Goal: Navigation & Orientation: Understand site structure

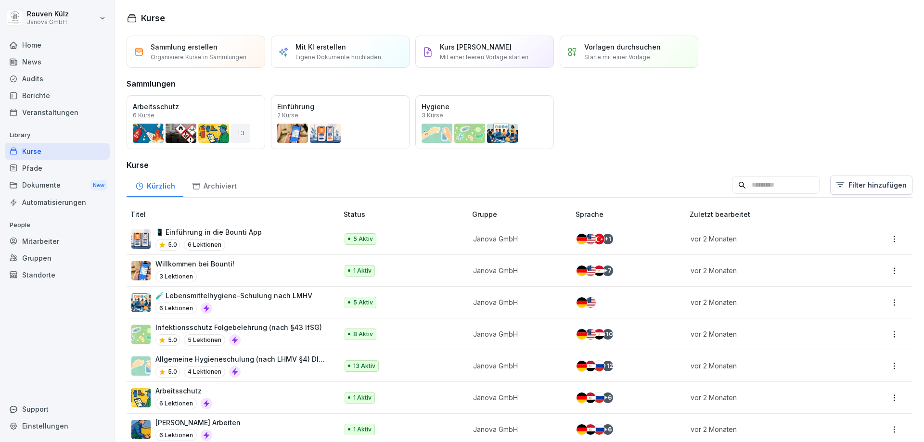
click at [0, 0] on div "Öffnen" at bounding box center [0, 0] width 0 height 0
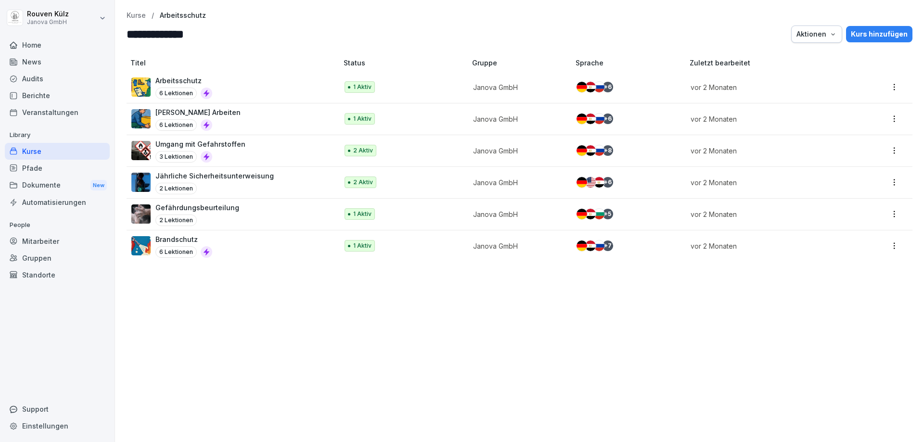
click at [140, 16] on p "Kurse" at bounding box center [136, 16] width 19 height 8
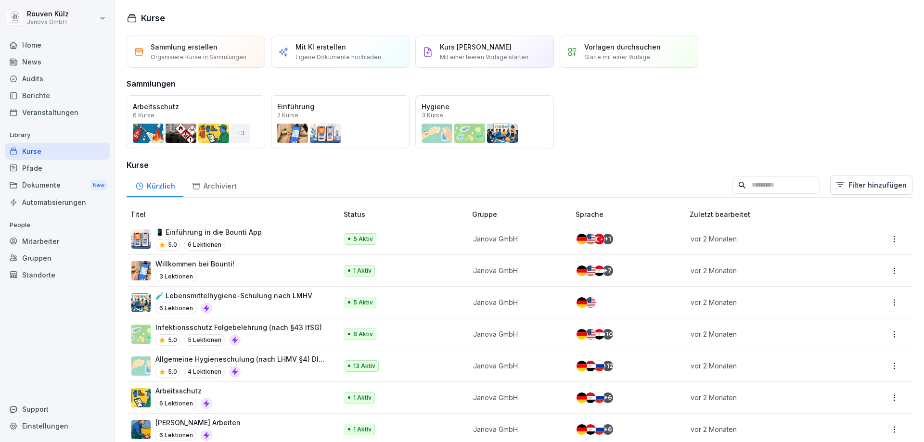
click at [44, 186] on div "Dokumente New" at bounding box center [57, 186] width 105 height 18
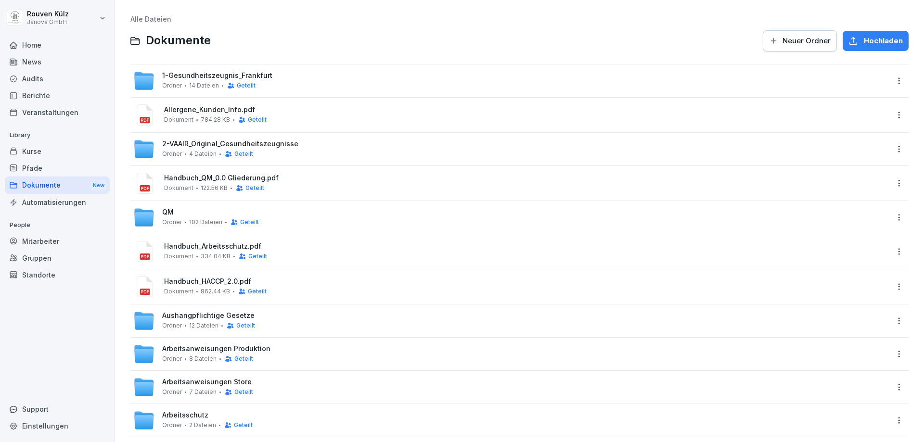
click at [36, 170] on div "Pfade" at bounding box center [57, 168] width 105 height 17
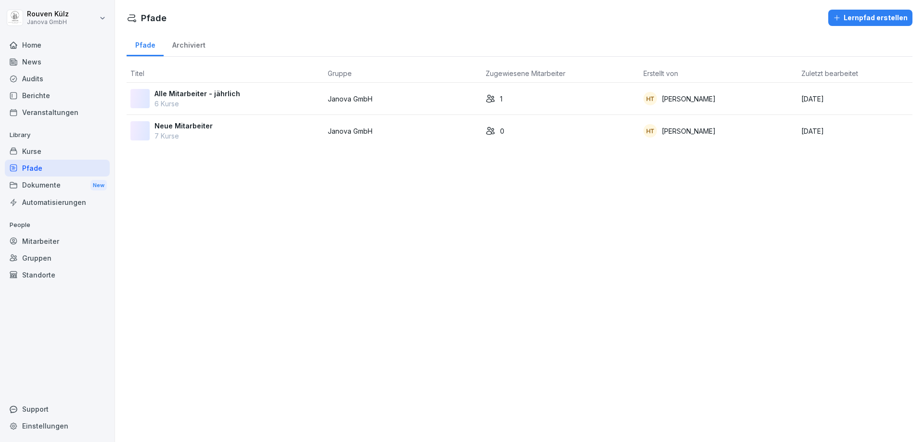
click at [38, 155] on div "Kurse" at bounding box center [57, 151] width 105 height 17
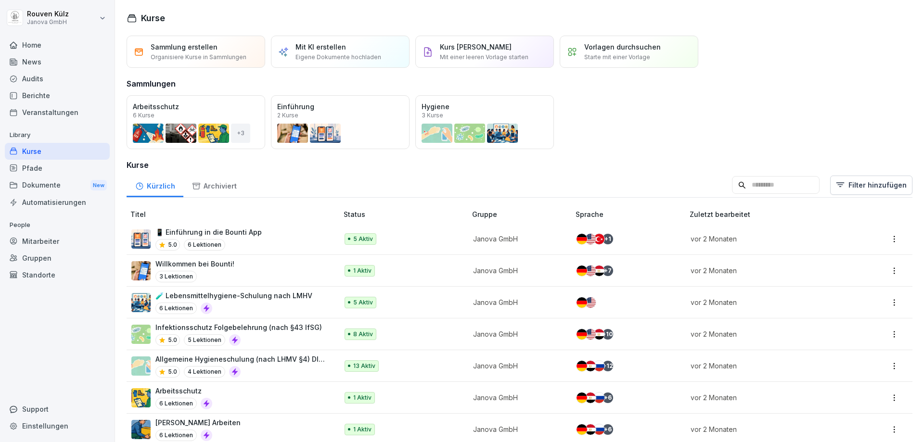
click at [41, 80] on div "Audits" at bounding box center [57, 78] width 105 height 17
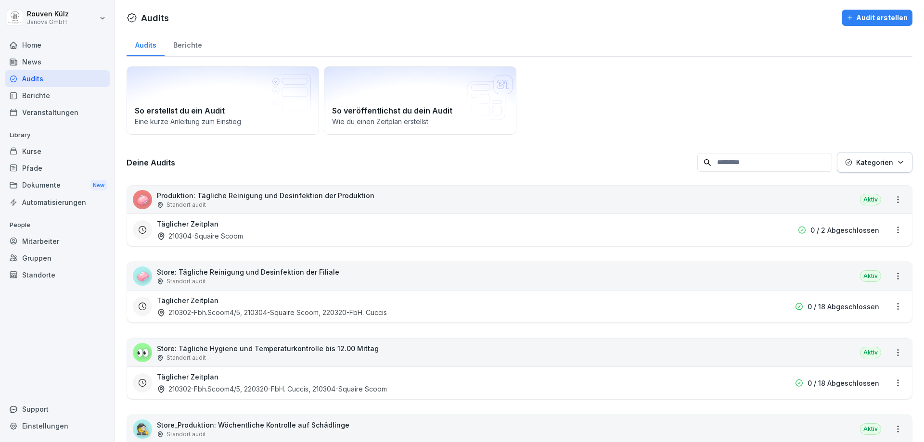
click at [33, 79] on div "Audits" at bounding box center [57, 78] width 105 height 17
click at [38, 95] on div "Berichte" at bounding box center [57, 95] width 105 height 17
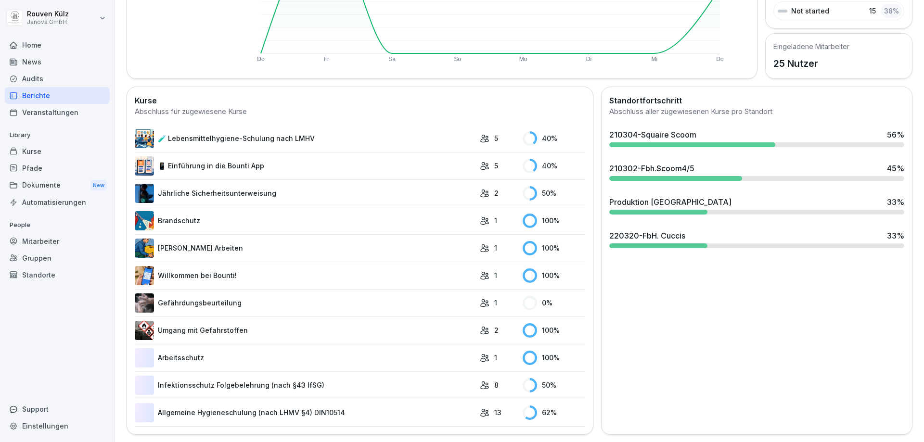
scroll to position [200, 0]
click at [36, 83] on div "Audits" at bounding box center [57, 78] width 105 height 17
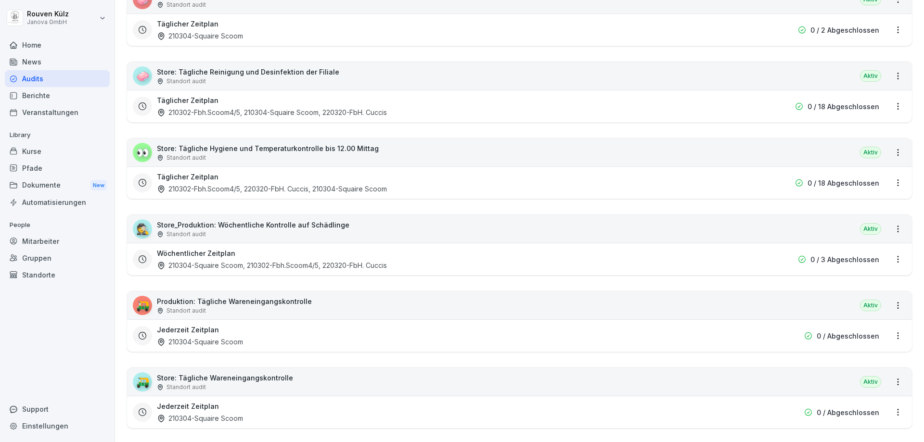
scroll to position [10, 0]
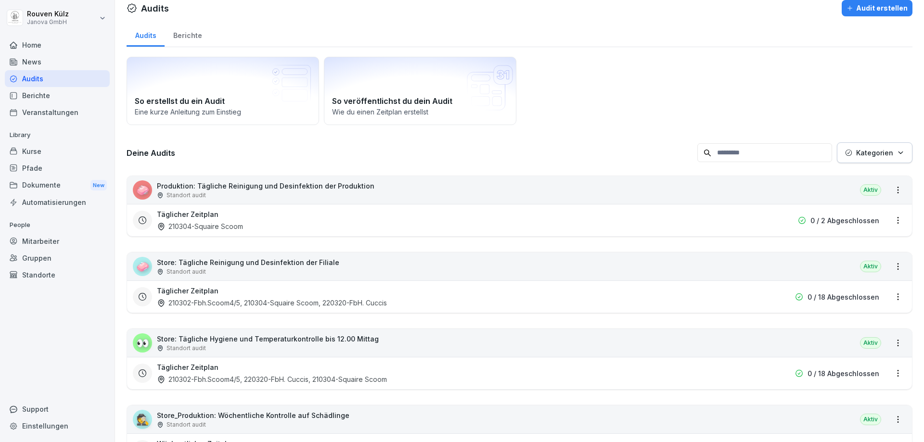
click at [43, 96] on div "Berichte" at bounding box center [57, 95] width 105 height 17
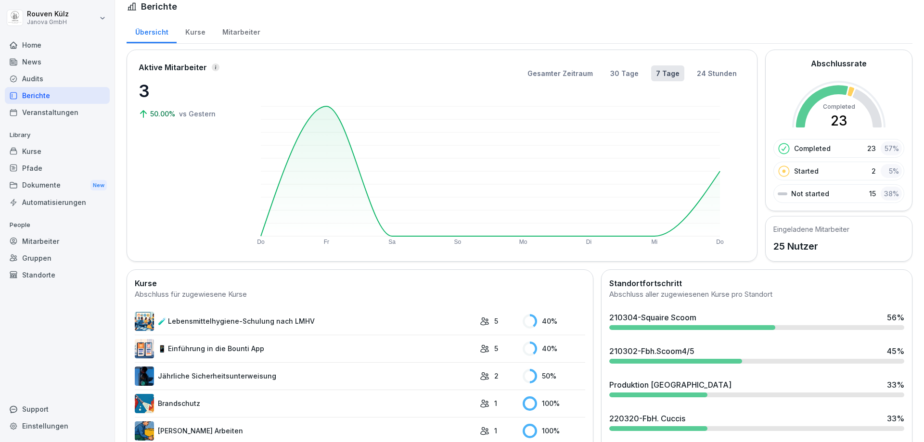
click at [40, 151] on div "Kurse" at bounding box center [57, 151] width 105 height 17
